Goal: Find specific page/section: Find specific page/section

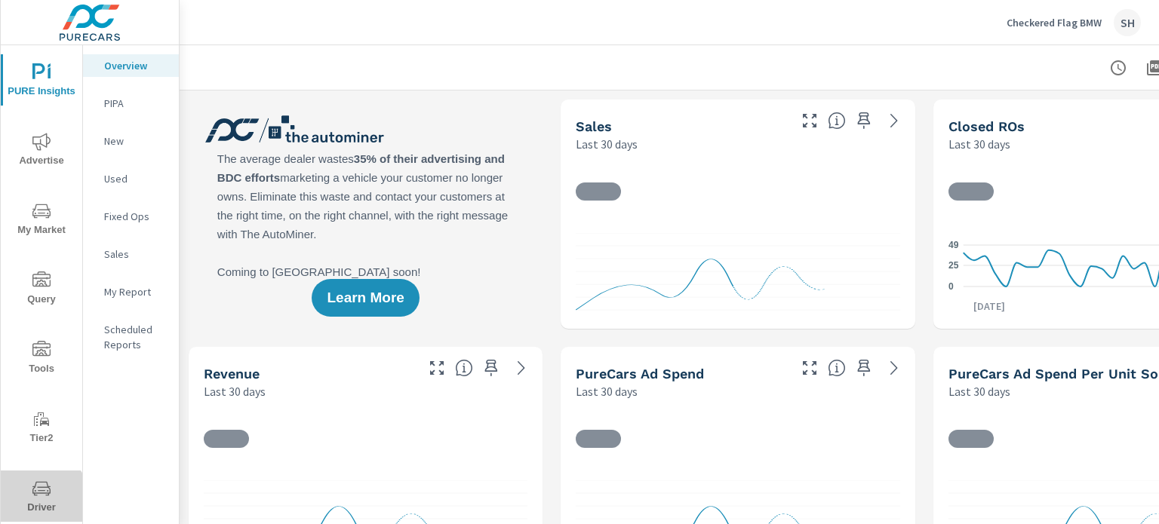
click at [40, 501] on span "Driver" at bounding box center [41, 498] width 72 height 37
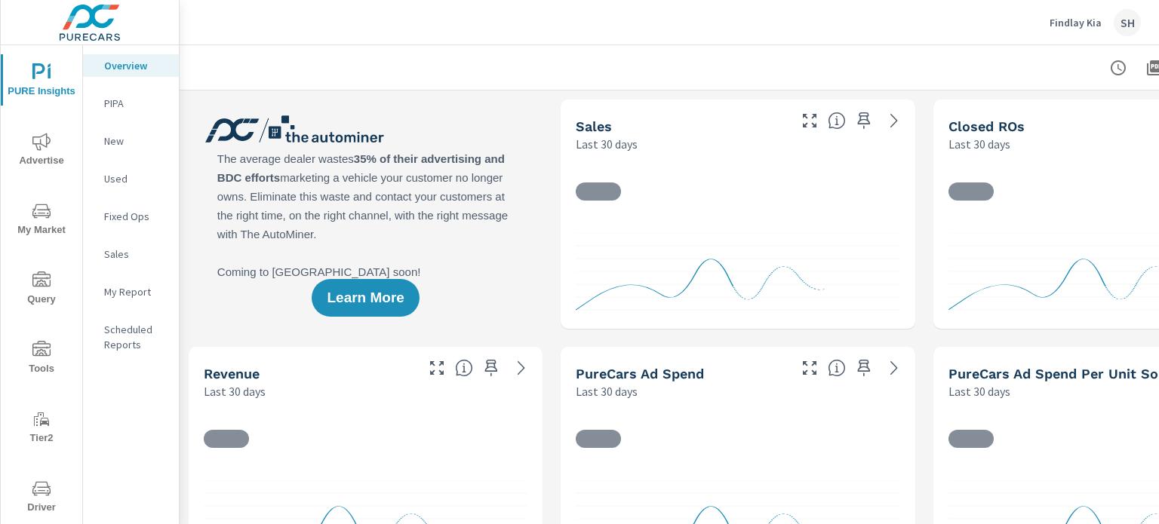
click at [36, 370] on span "Tools" at bounding box center [41, 359] width 72 height 37
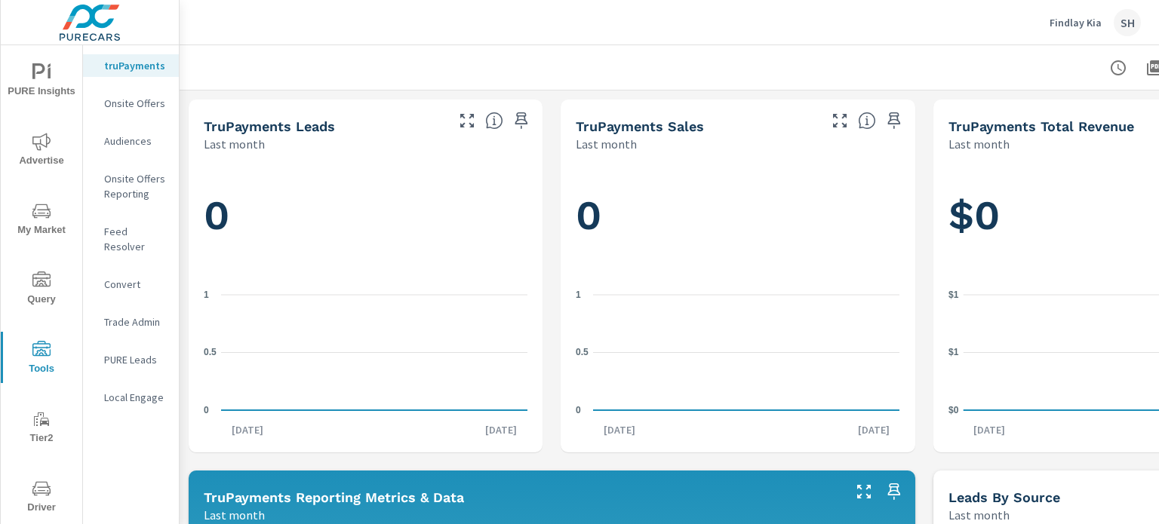
click at [51, 485] on span "Driver" at bounding box center [41, 498] width 72 height 37
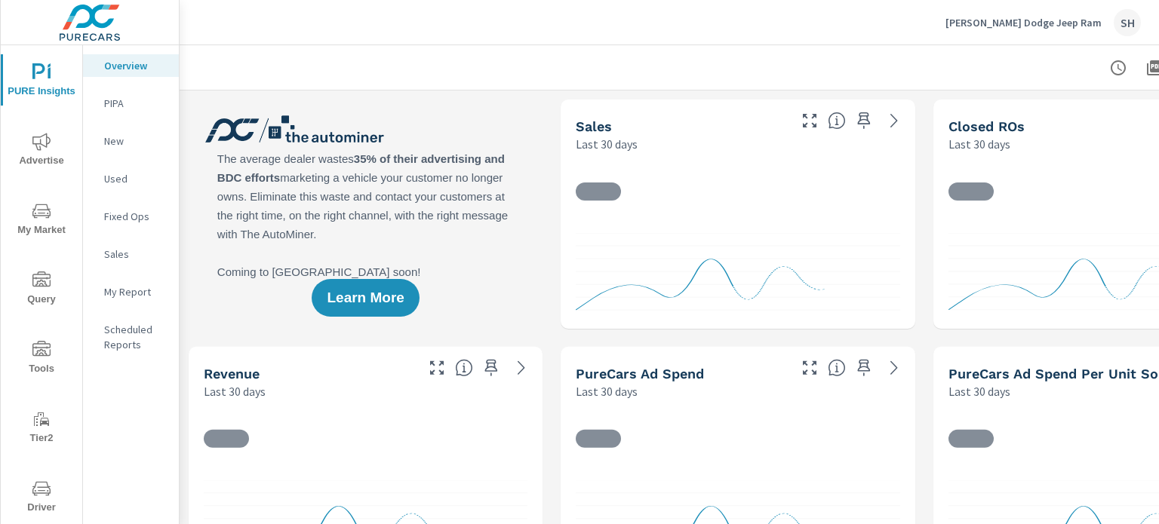
drag, startPoint x: 51, startPoint y: 369, endPoint x: 73, endPoint y: 363, distance: 23.4
click at [51, 368] on span "Tools" at bounding box center [41, 359] width 72 height 37
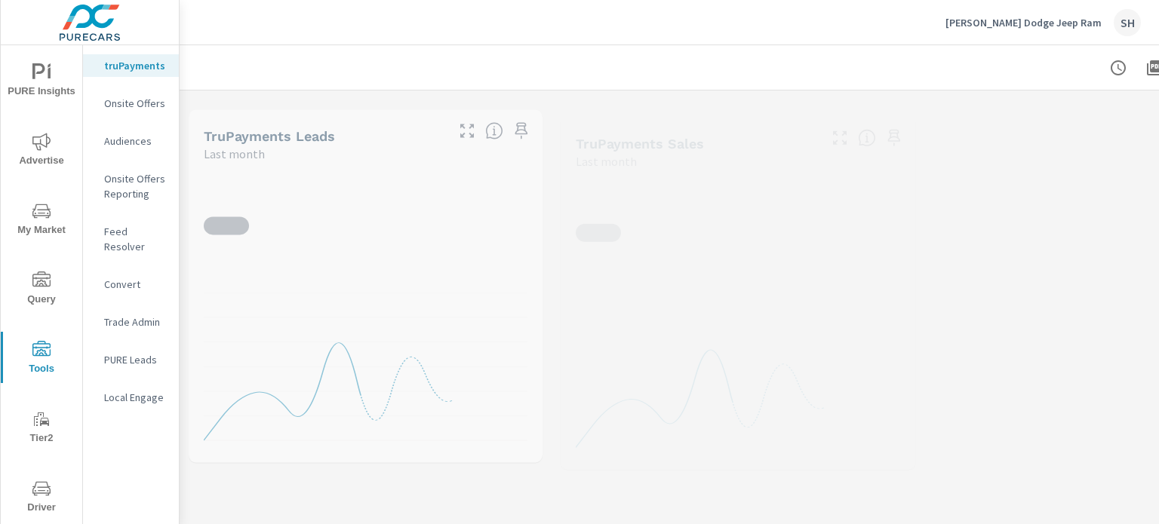
click at [154, 229] on p "Feed Resolver" at bounding box center [135, 239] width 63 height 30
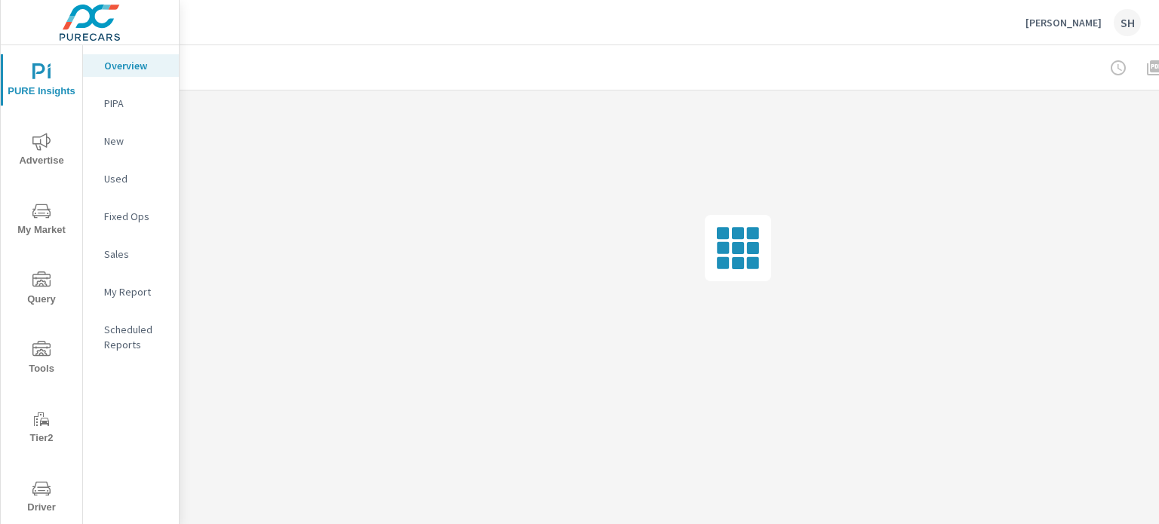
click at [31, 367] on span "Tools" at bounding box center [41, 359] width 72 height 37
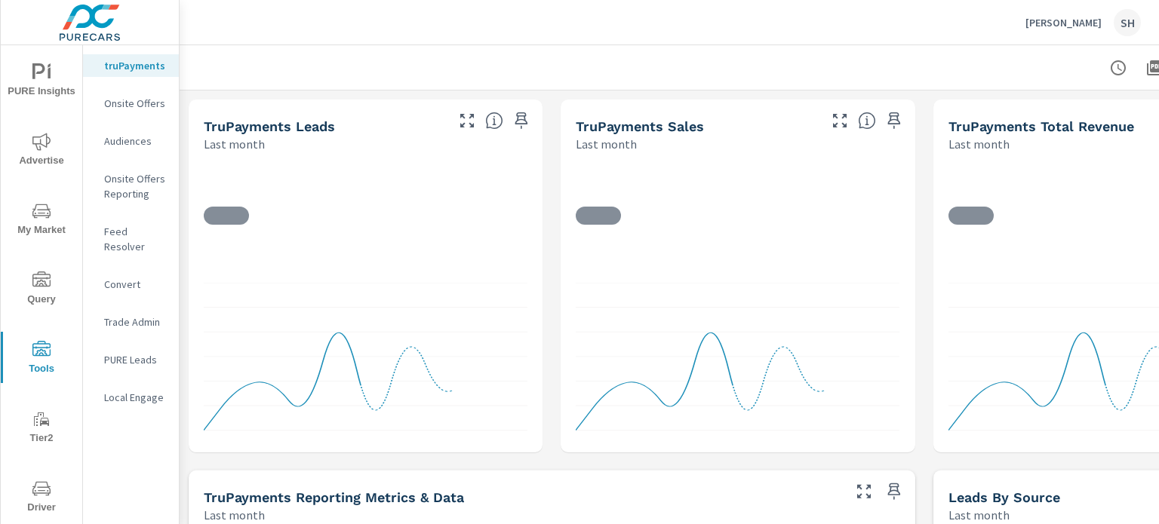
click at [138, 229] on p "Feed Resolver" at bounding box center [135, 239] width 63 height 30
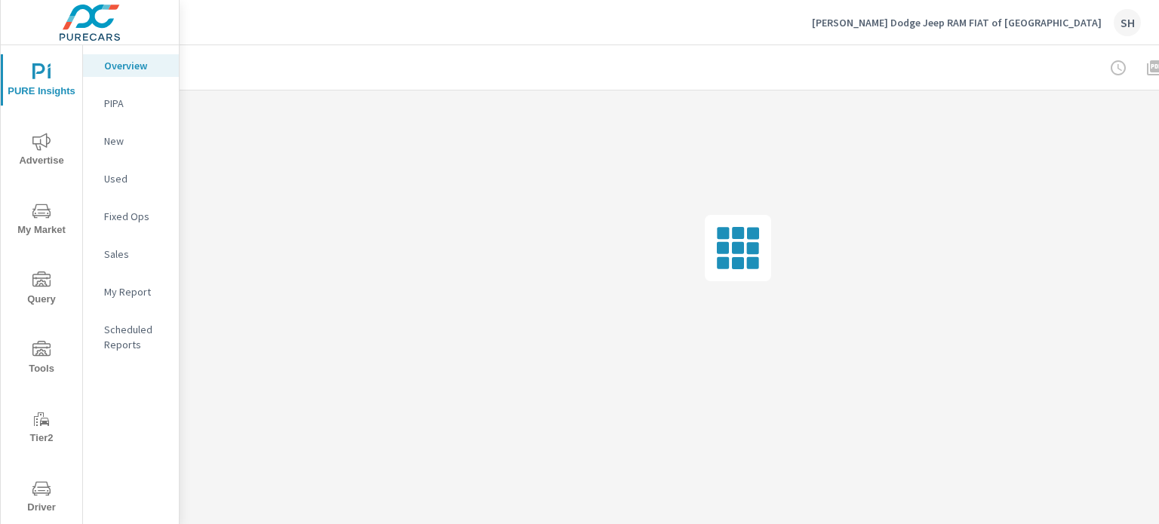
click at [46, 362] on span "Tools" at bounding box center [41, 359] width 72 height 37
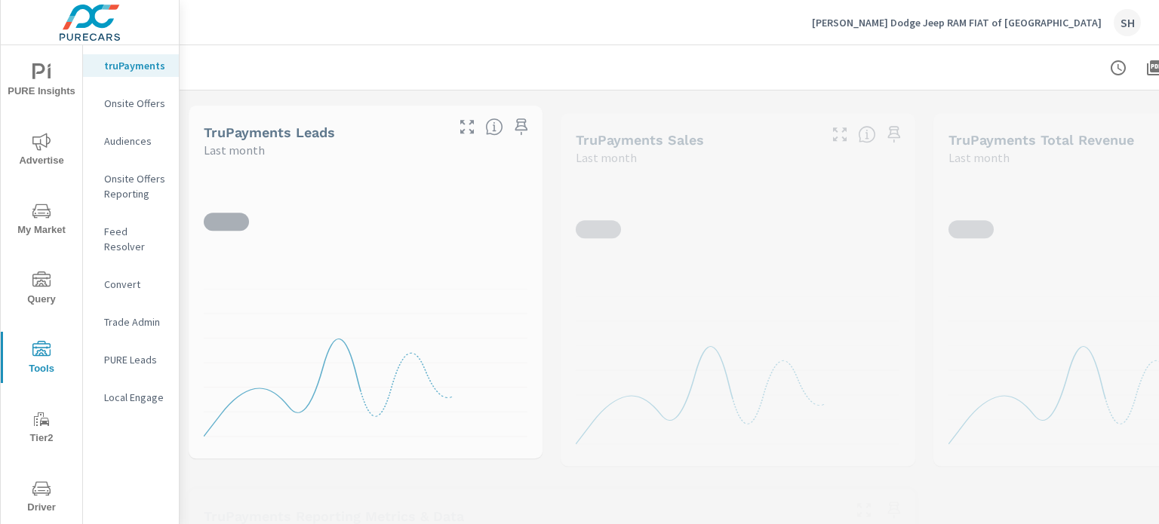
click at [129, 224] on p "Feed Resolver" at bounding box center [135, 239] width 63 height 30
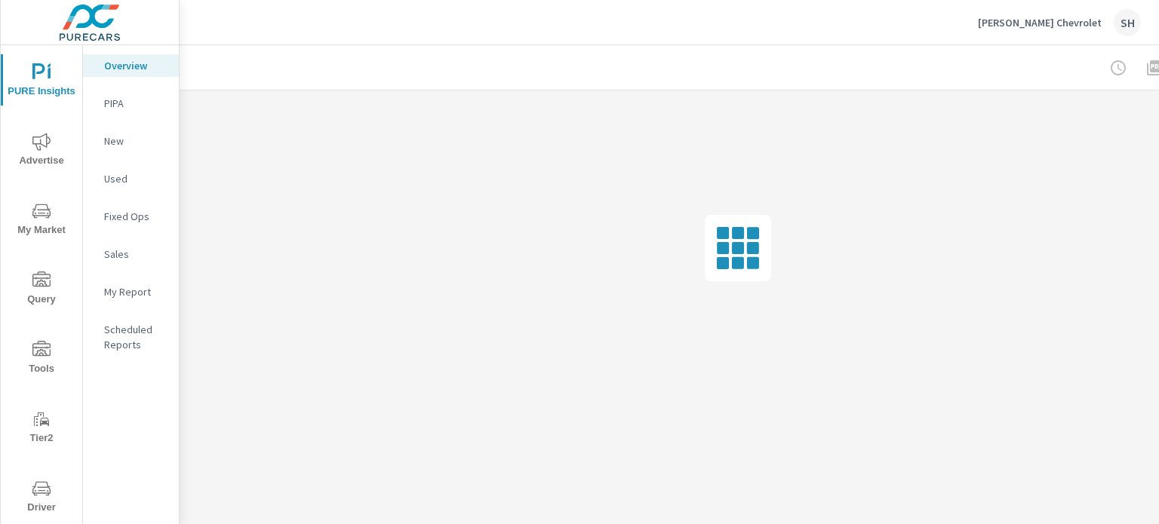
click at [27, 351] on span "Tools" at bounding box center [41, 359] width 72 height 37
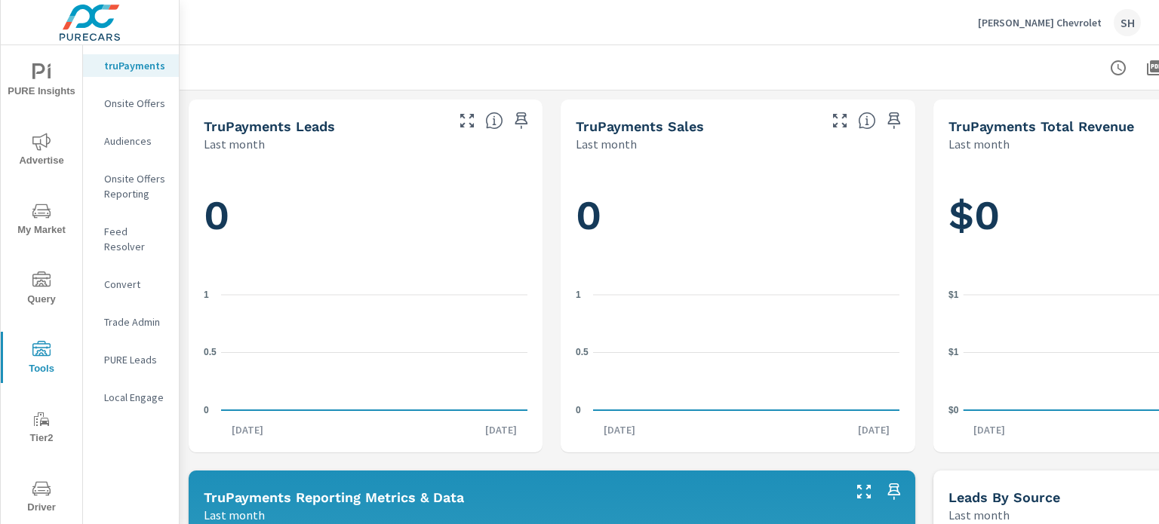
click at [131, 234] on p "Feed Resolver" at bounding box center [135, 239] width 63 height 30
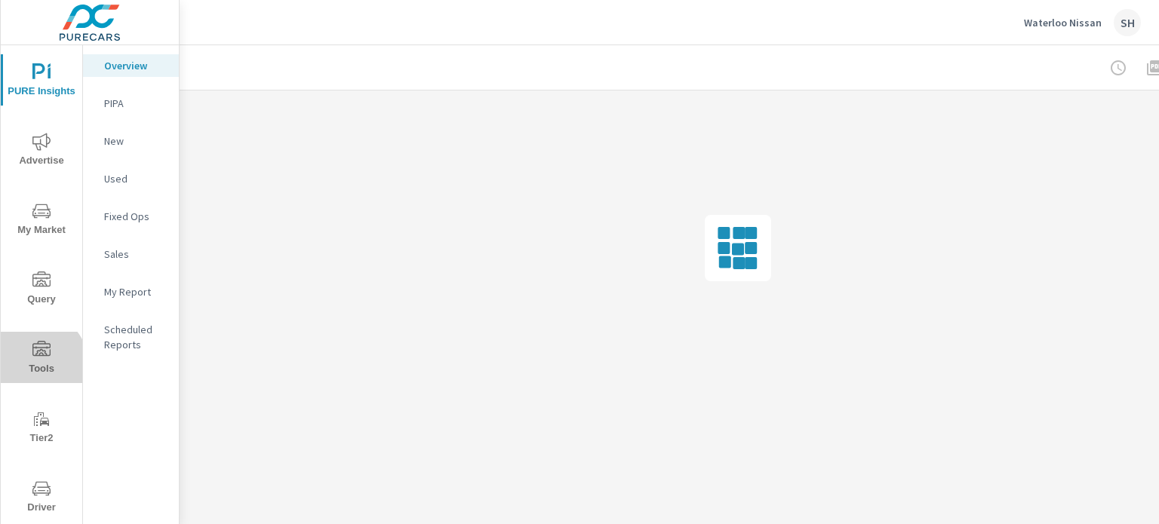
click at [37, 364] on span "Tools" at bounding box center [41, 359] width 72 height 37
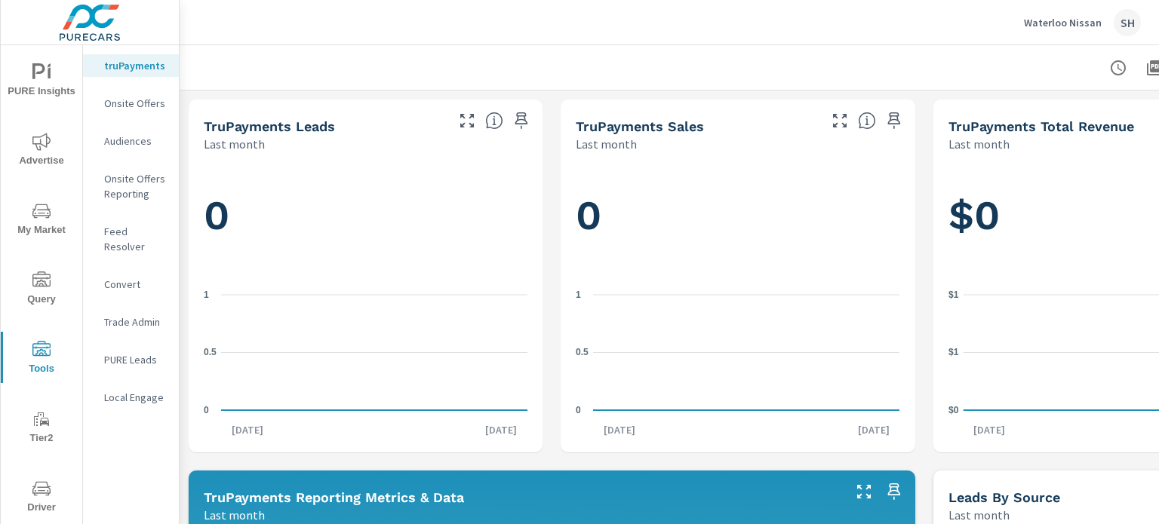
click at [126, 229] on p "Feed Resolver" at bounding box center [135, 239] width 63 height 30
